Goal: Information Seeking & Learning: Learn about a topic

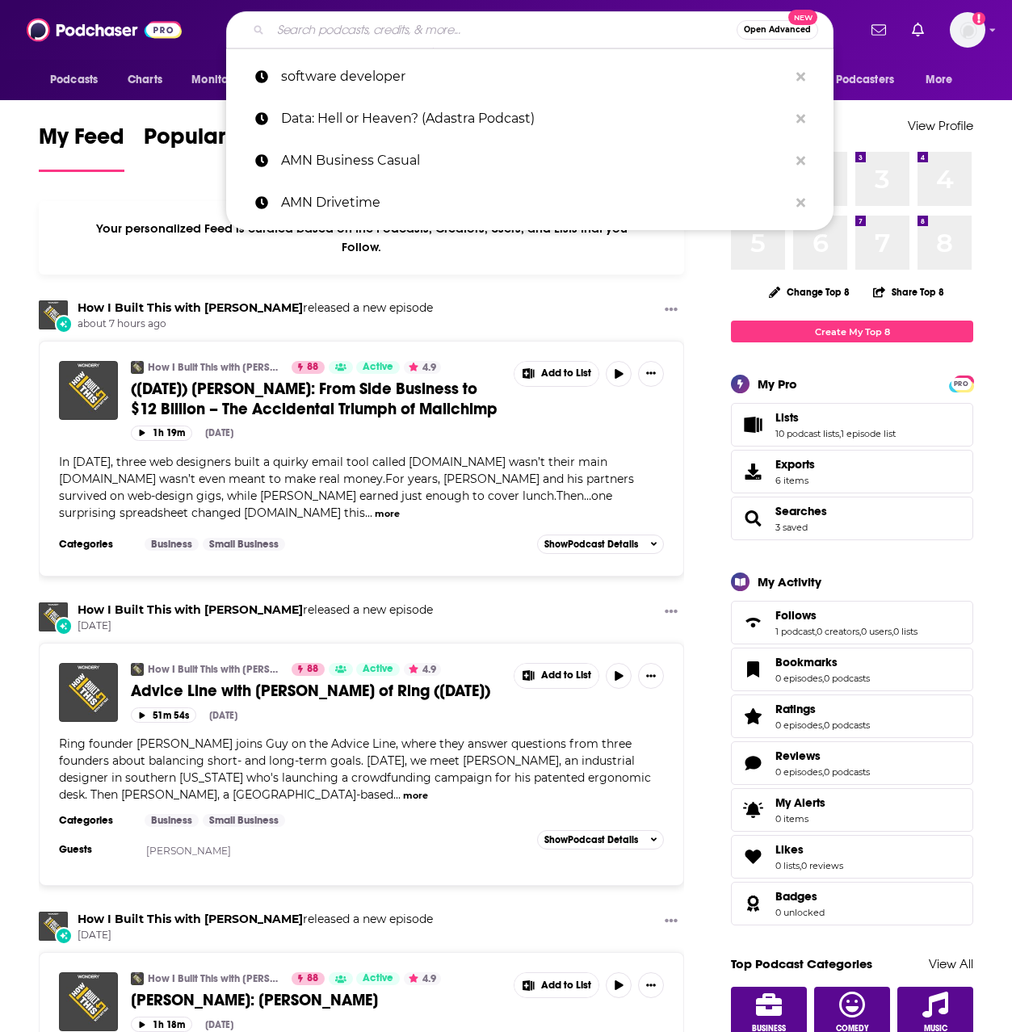
click at [515, 34] on input "Search podcasts, credits, & more..." at bounding box center [504, 30] width 466 height 26
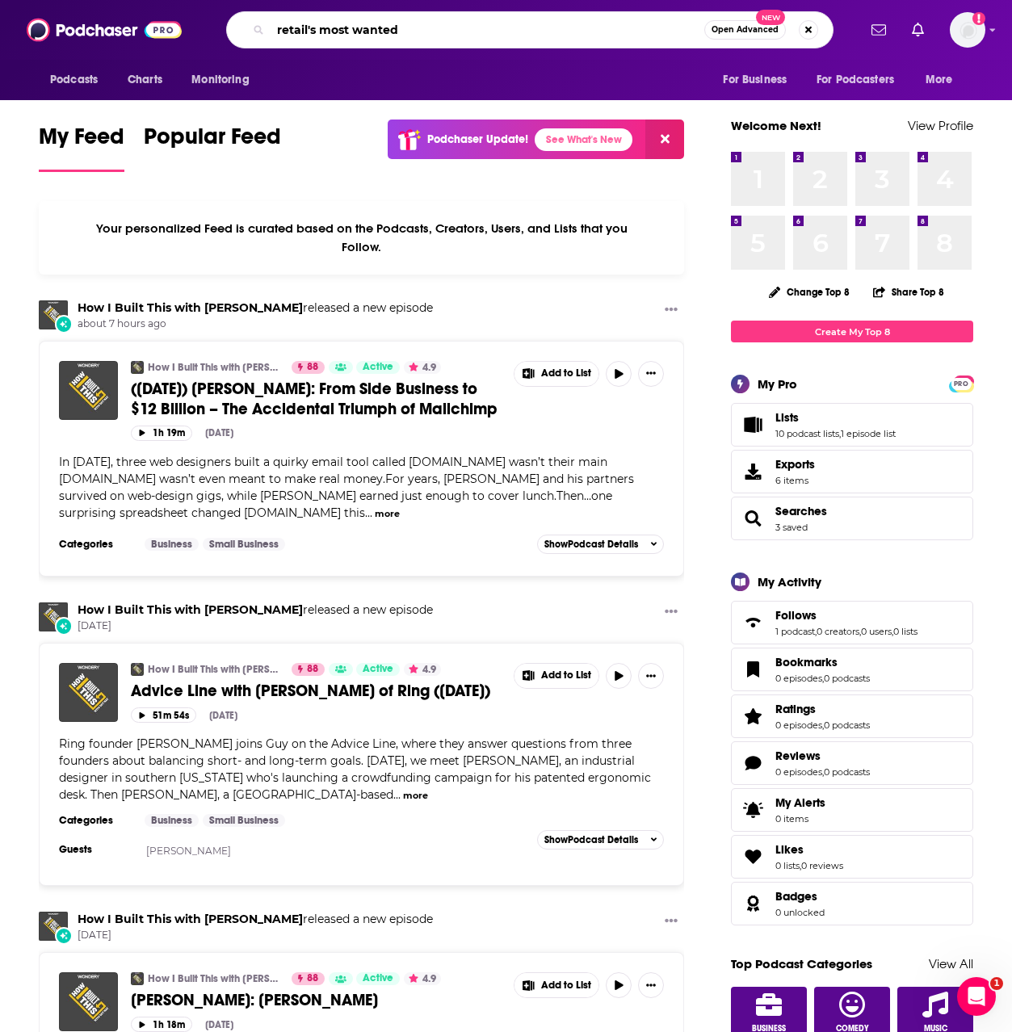
type input "retail's most wanted"
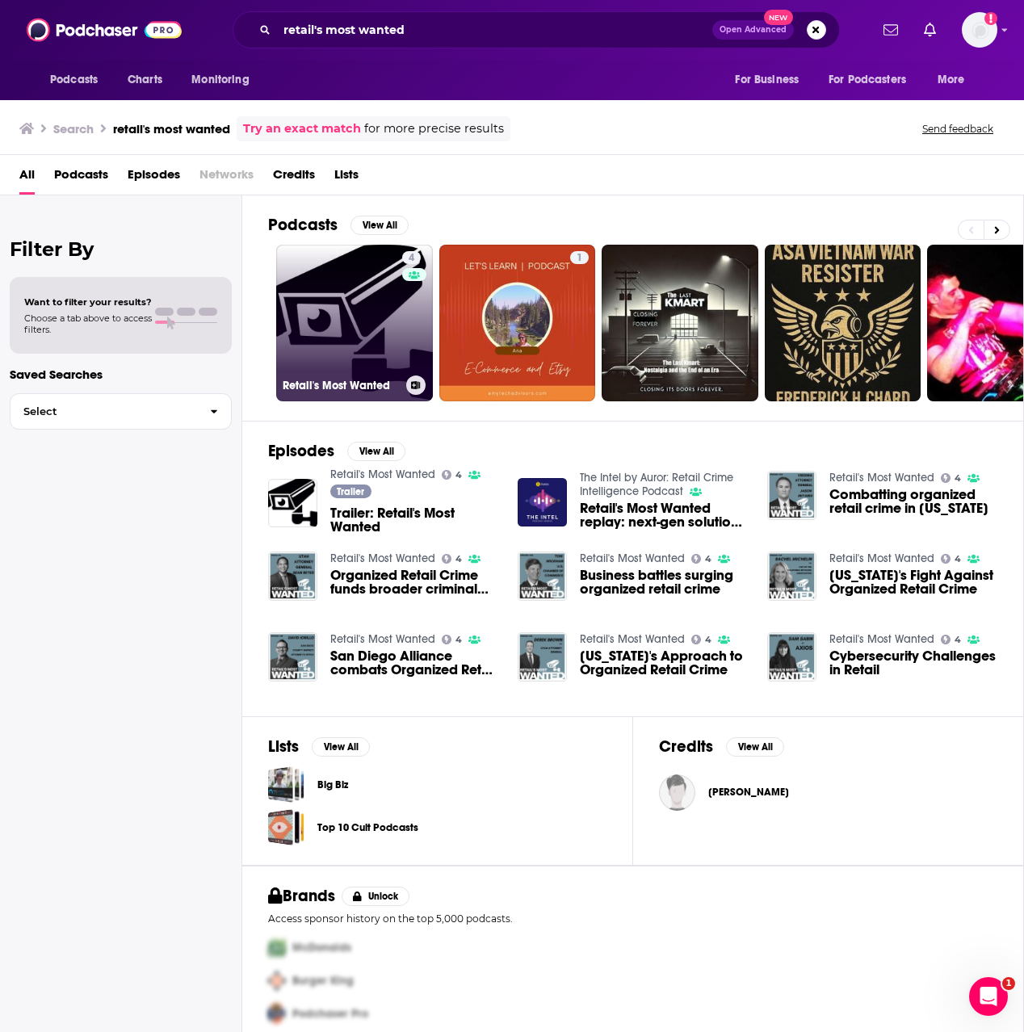
click at [355, 342] on link "4 Retail's Most Wanted" at bounding box center [354, 323] width 157 height 157
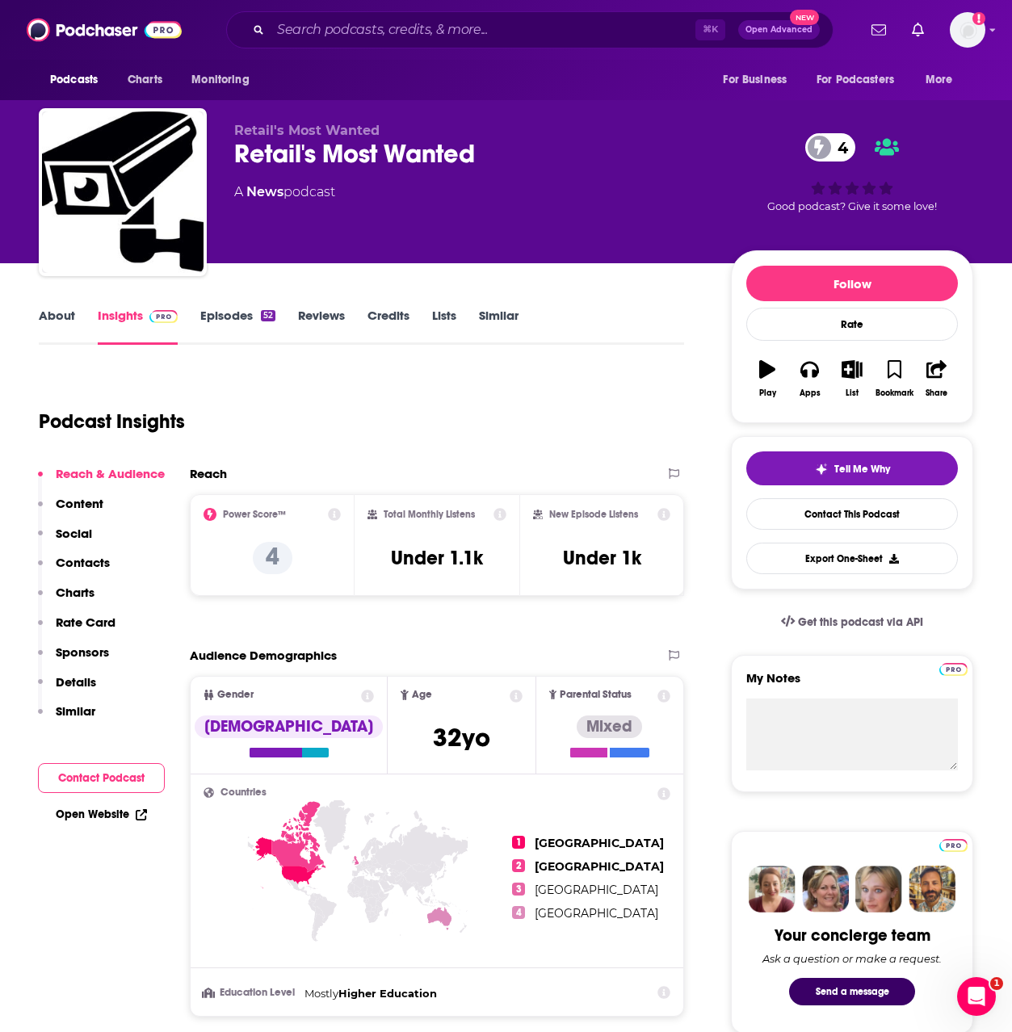
click at [217, 312] on link "Episodes 52" at bounding box center [237, 326] width 75 height 37
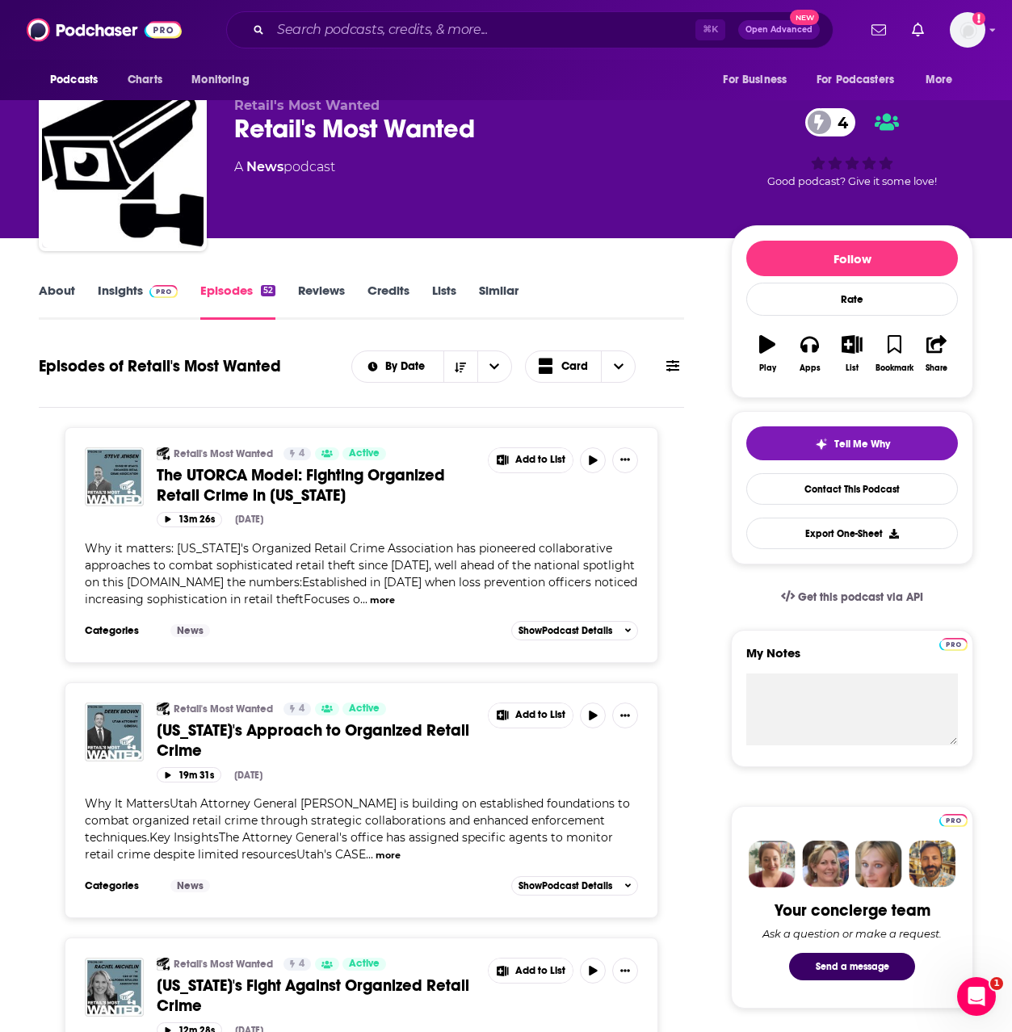
scroll to position [26, 0]
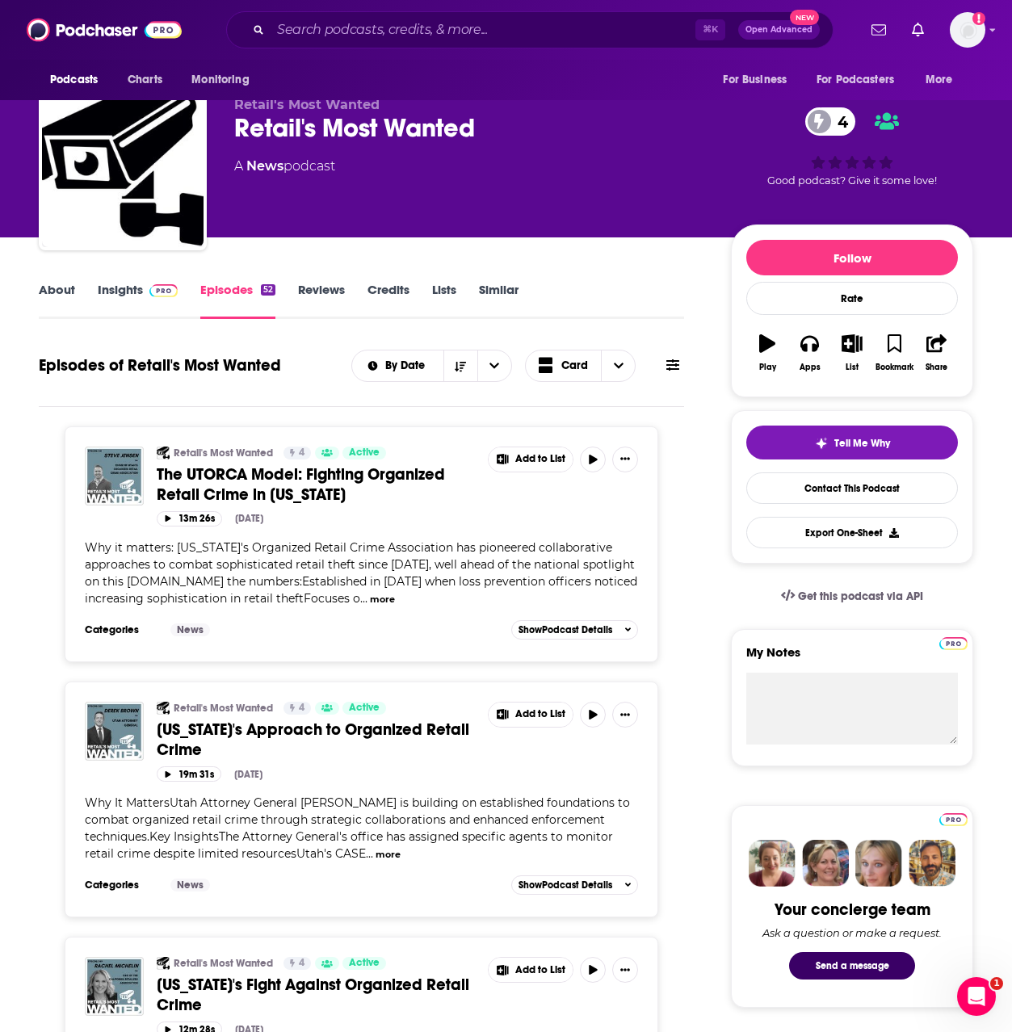
click at [139, 289] on link "Insights" at bounding box center [138, 300] width 80 height 37
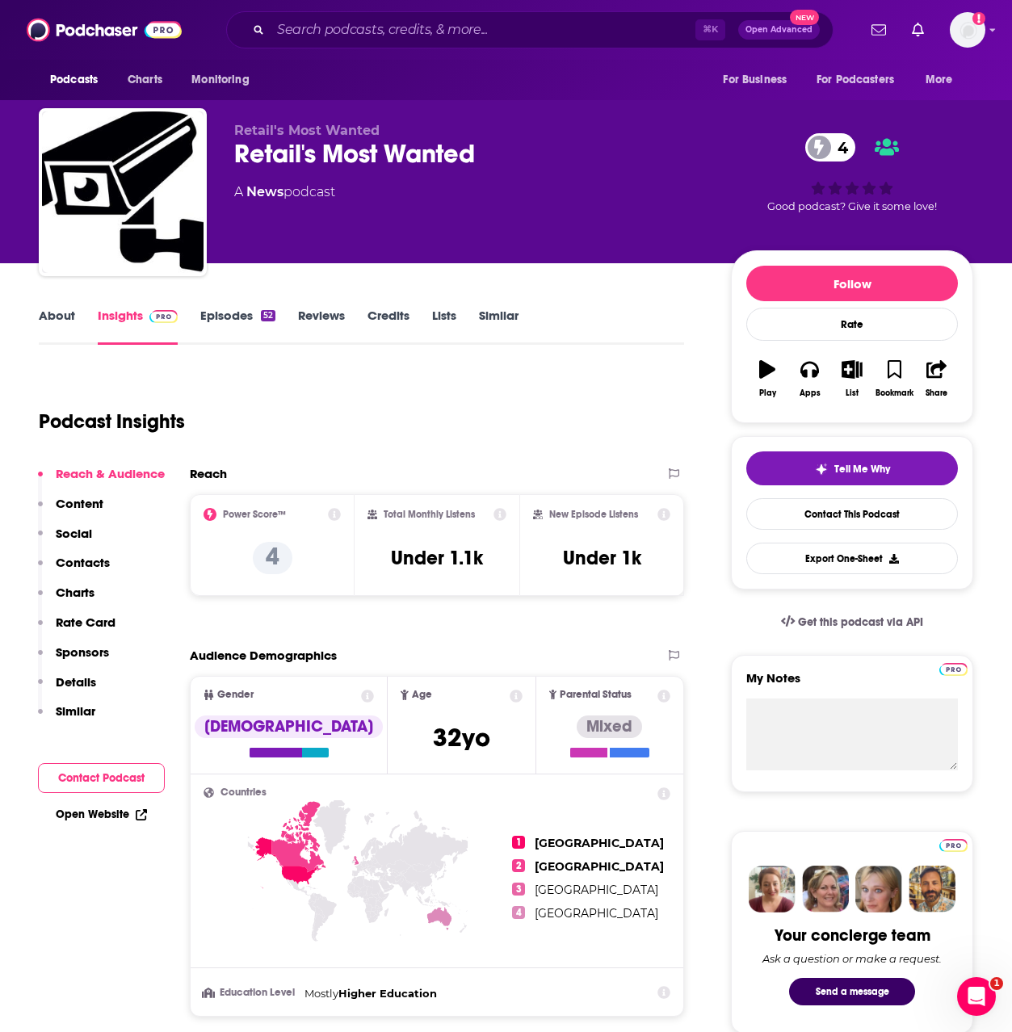
click at [337, 518] on icon at bounding box center [334, 514] width 13 height 13
click at [533, 439] on div "Podcast Insights" at bounding box center [355, 412] width 632 height 82
